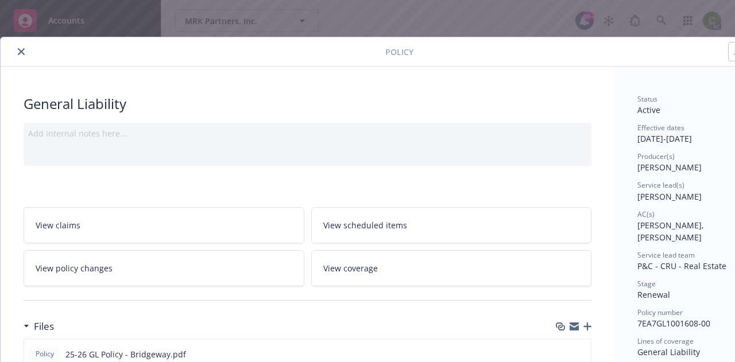
click at [20, 55] on button "close" at bounding box center [21, 52] width 14 height 14
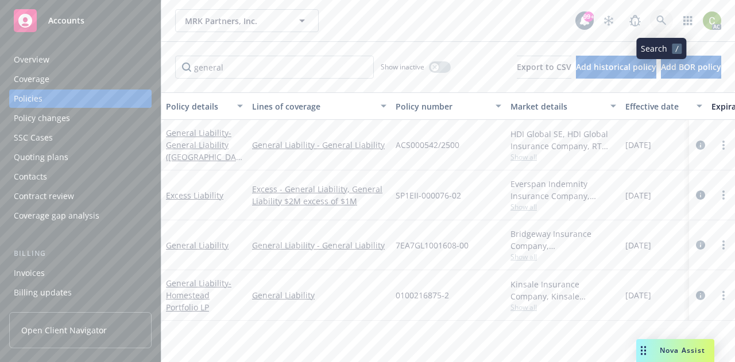
click at [665, 17] on icon at bounding box center [661, 20] width 10 height 10
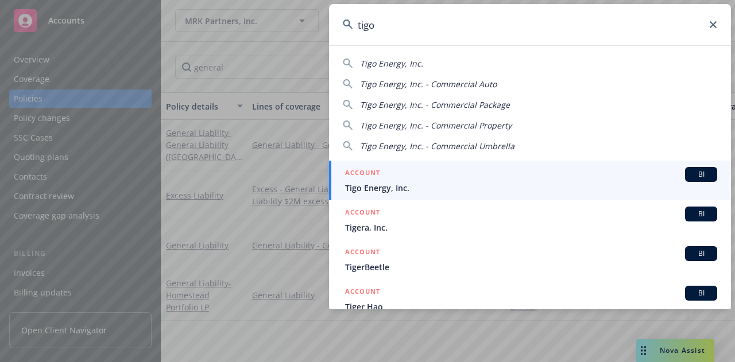
type input "tigo"
click at [505, 184] on span "Tigo Energy, Inc." at bounding box center [531, 188] width 372 height 12
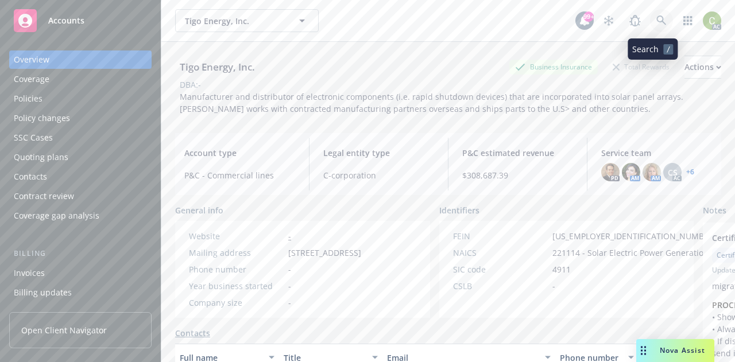
click at [655, 26] on link at bounding box center [661, 20] width 23 height 23
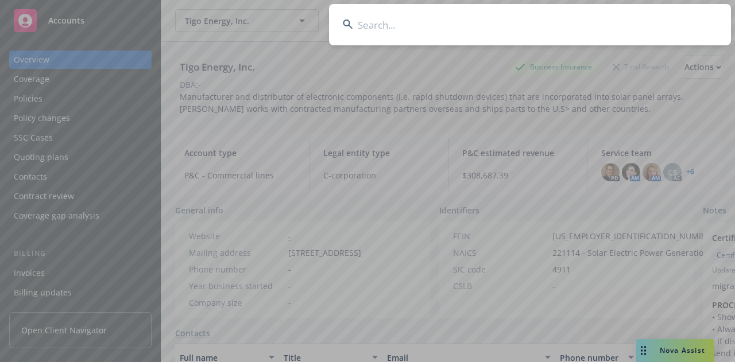
drag, startPoint x: 301, startPoint y: 62, endPoint x: 212, endPoint y: 56, distance: 88.6
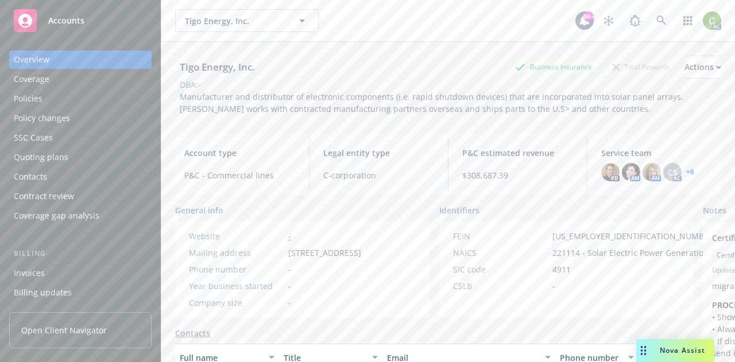
click at [59, 95] on div "Policies" at bounding box center [80, 99] width 133 height 18
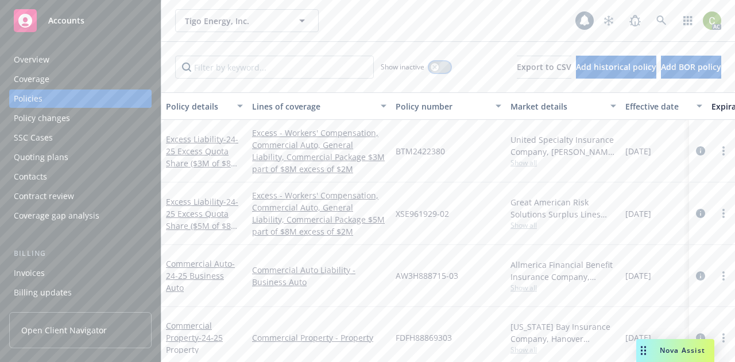
click at [432, 68] on icon "button" at bounding box center [434, 67] width 5 height 5
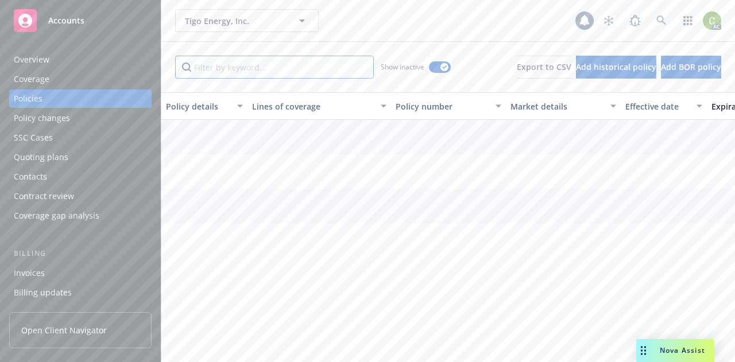
click at [228, 69] on input "Filter by keyword..." at bounding box center [274, 67] width 199 height 23
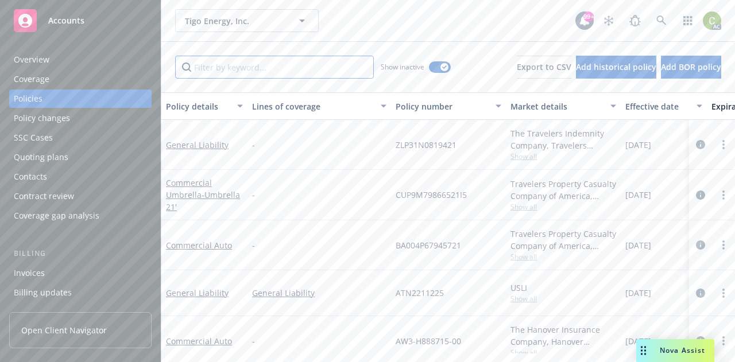
paste input "SE961929"
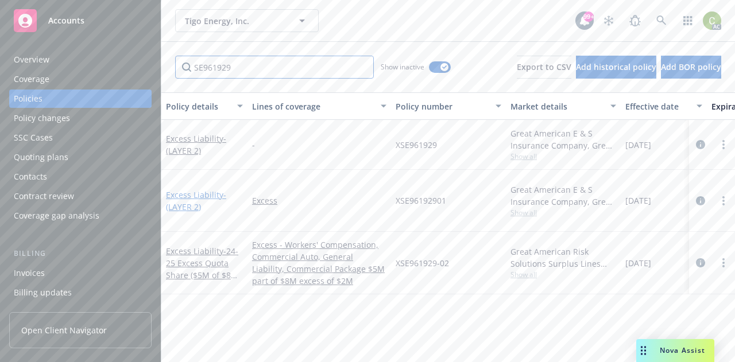
type input "SE961929"
click at [200, 189] on link "Excess Liability - (LAYER 2)" at bounding box center [196, 200] width 60 height 23
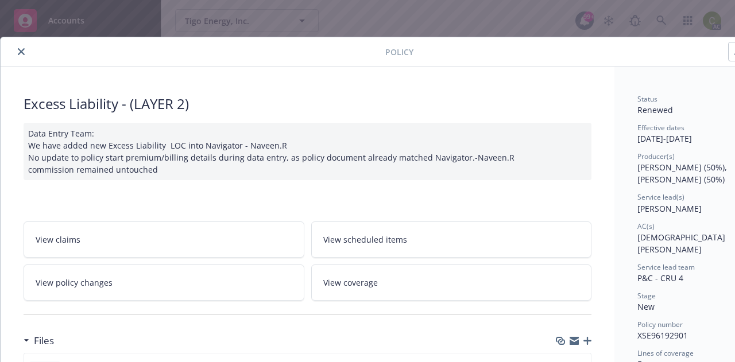
scroll to position [115, 0]
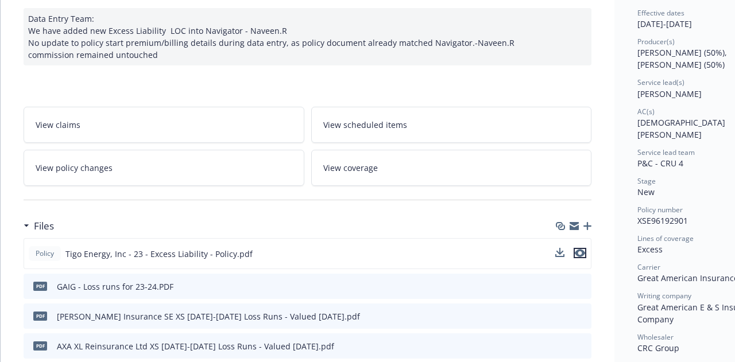
click at [577, 251] on icon "preview file" at bounding box center [579, 253] width 10 height 8
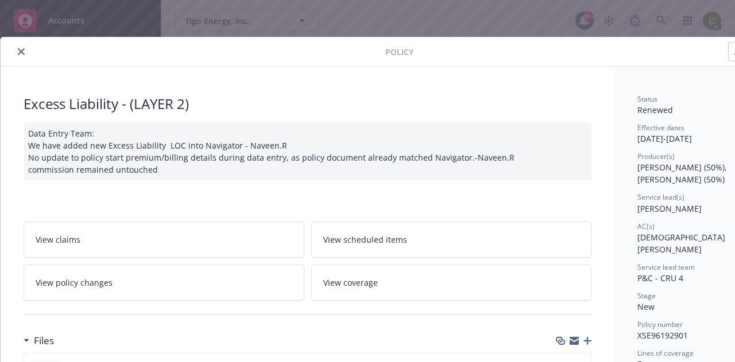
click at [22, 52] on icon "close" at bounding box center [21, 51] width 7 height 7
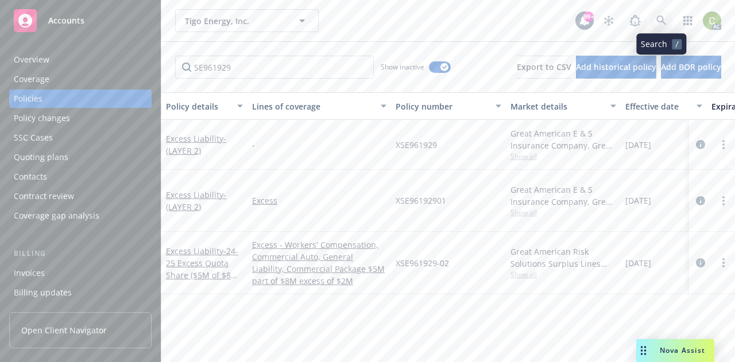
click at [656, 18] on icon at bounding box center [661, 20] width 10 height 10
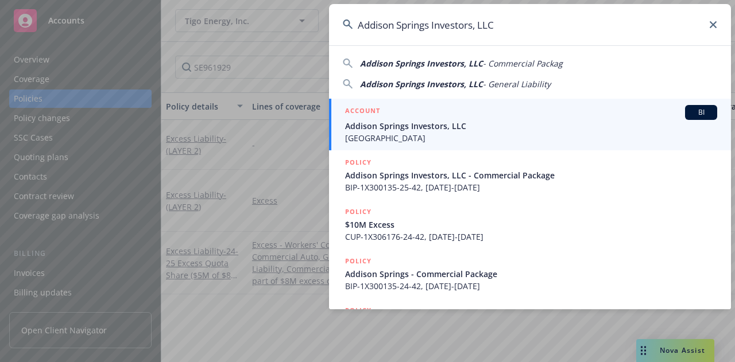
type input "Addison Springs Investors, LLC"
click at [491, 129] on span "Addison Springs Investors, LLC" at bounding box center [531, 126] width 372 height 12
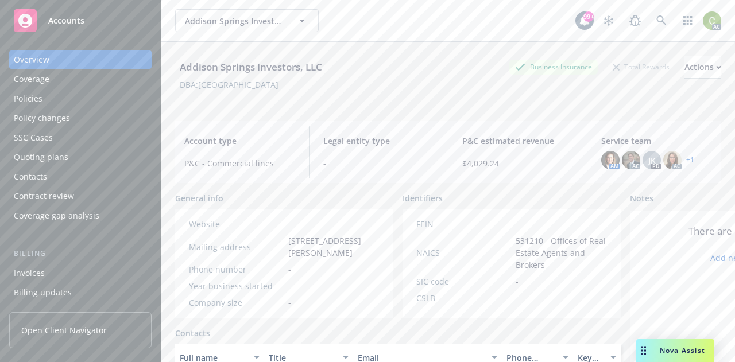
click at [686, 161] on link "+ 1" at bounding box center [690, 160] width 8 height 7
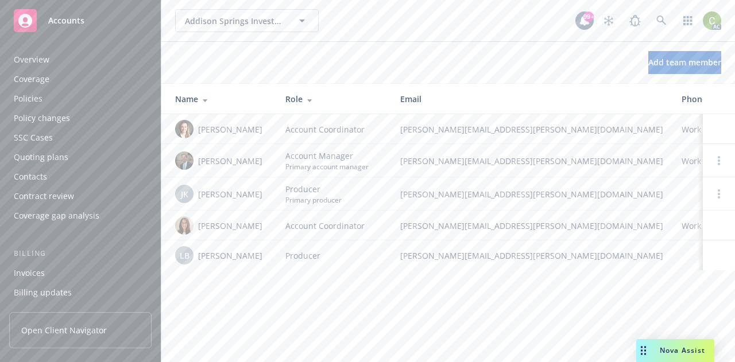
click at [51, 100] on div "Policies" at bounding box center [80, 99] width 133 height 18
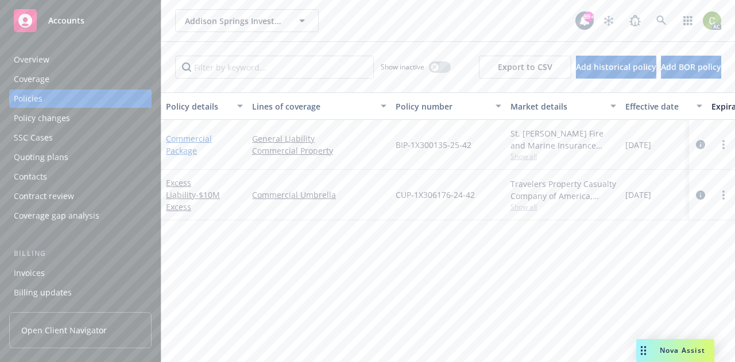
click at [184, 138] on link "Commercial Package" at bounding box center [189, 144] width 46 height 23
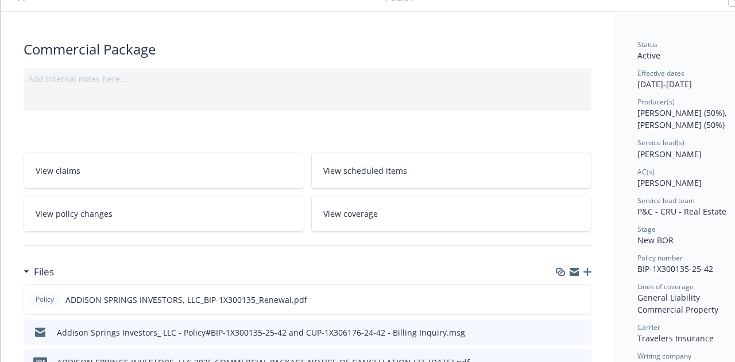
scroll to position [115, 0]
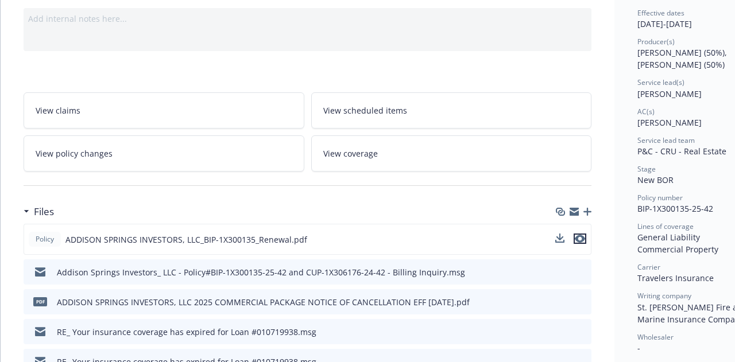
click at [584, 239] on icon "preview file" at bounding box center [579, 239] width 10 height 8
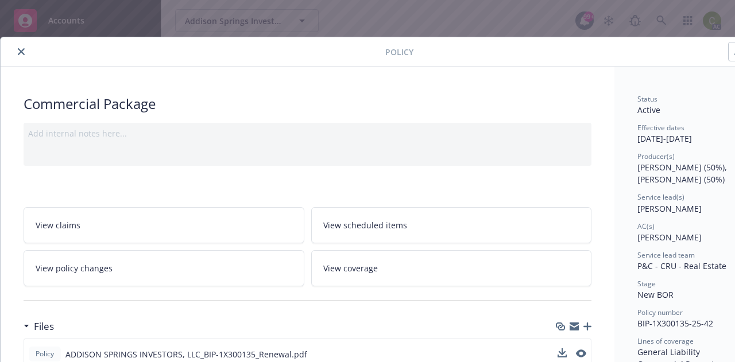
click at [25, 54] on button "close" at bounding box center [21, 52] width 14 height 14
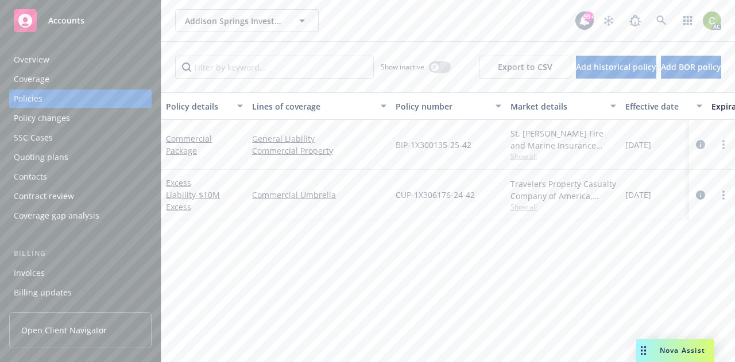
click at [682, 357] on div "Nova Assist" at bounding box center [675, 350] width 78 height 23
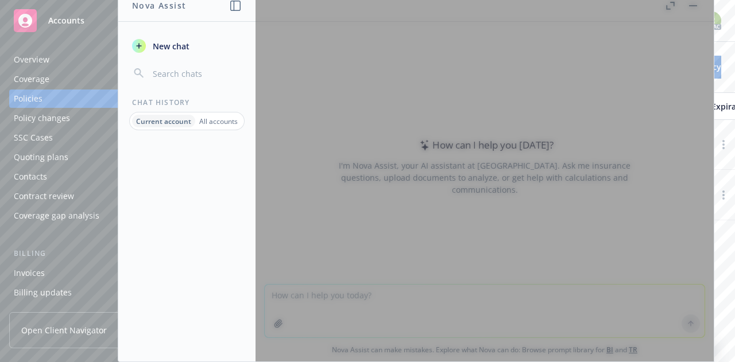
click at [407, 302] on div at bounding box center [484, 176] width 458 height 372
click at [694, 7] on div at bounding box center [484, 176] width 458 height 372
click at [168, 51] on span "New chat" at bounding box center [169, 46] width 39 height 12
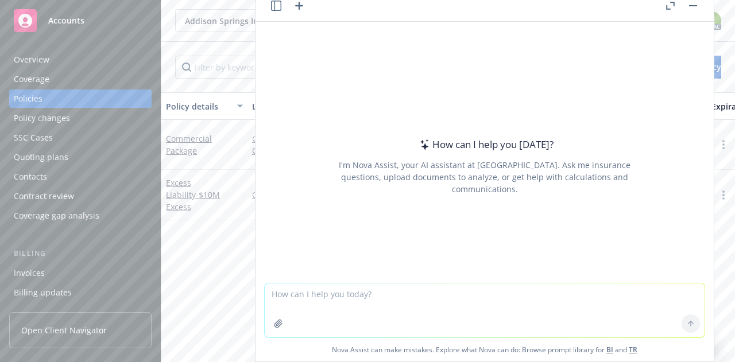
click at [348, 300] on textarea at bounding box center [485, 310] width 440 height 54
type textarea "what do renters policies cover"
